Goal: Task Accomplishment & Management: Use online tool/utility

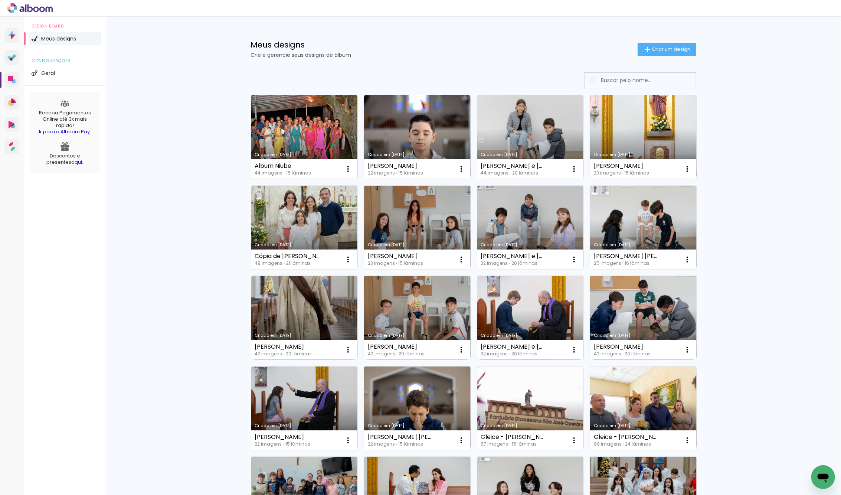
click at [288, 121] on link "Criado em [DATE]" at bounding box center [304, 137] width 107 height 84
